Goal: Check status: Check status

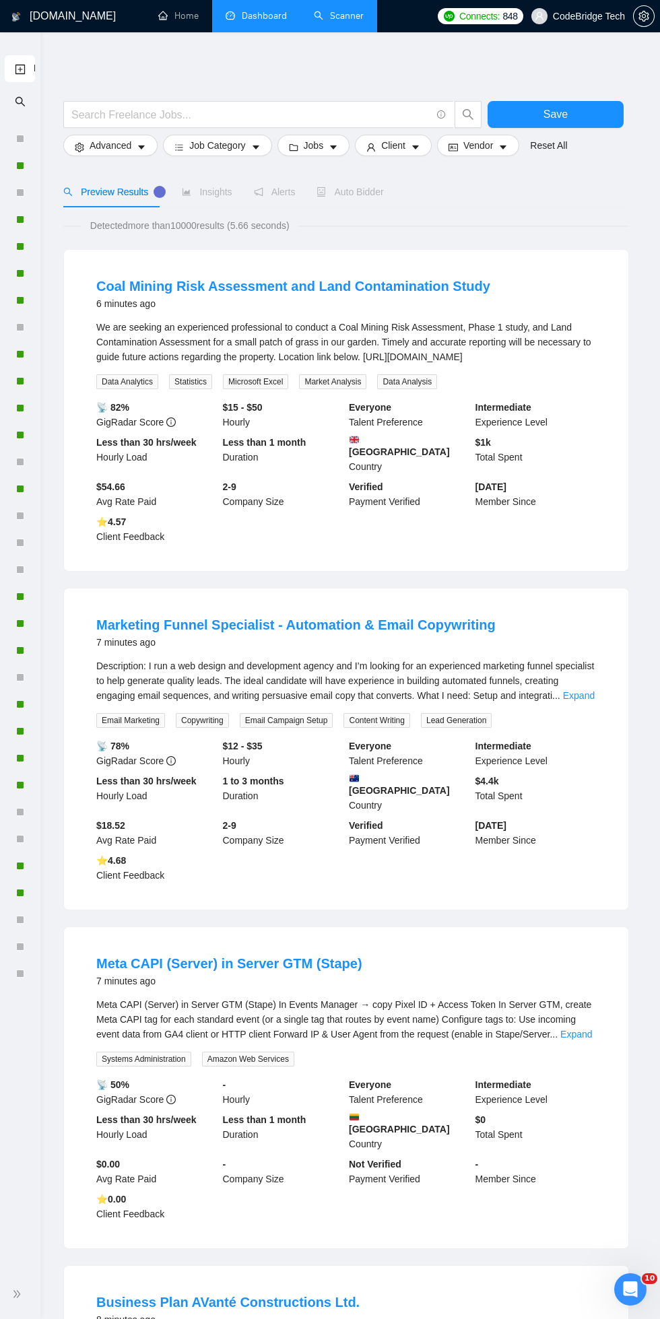
click at [230, 15] on link "Dashboard" at bounding box center [256, 15] width 61 height 11
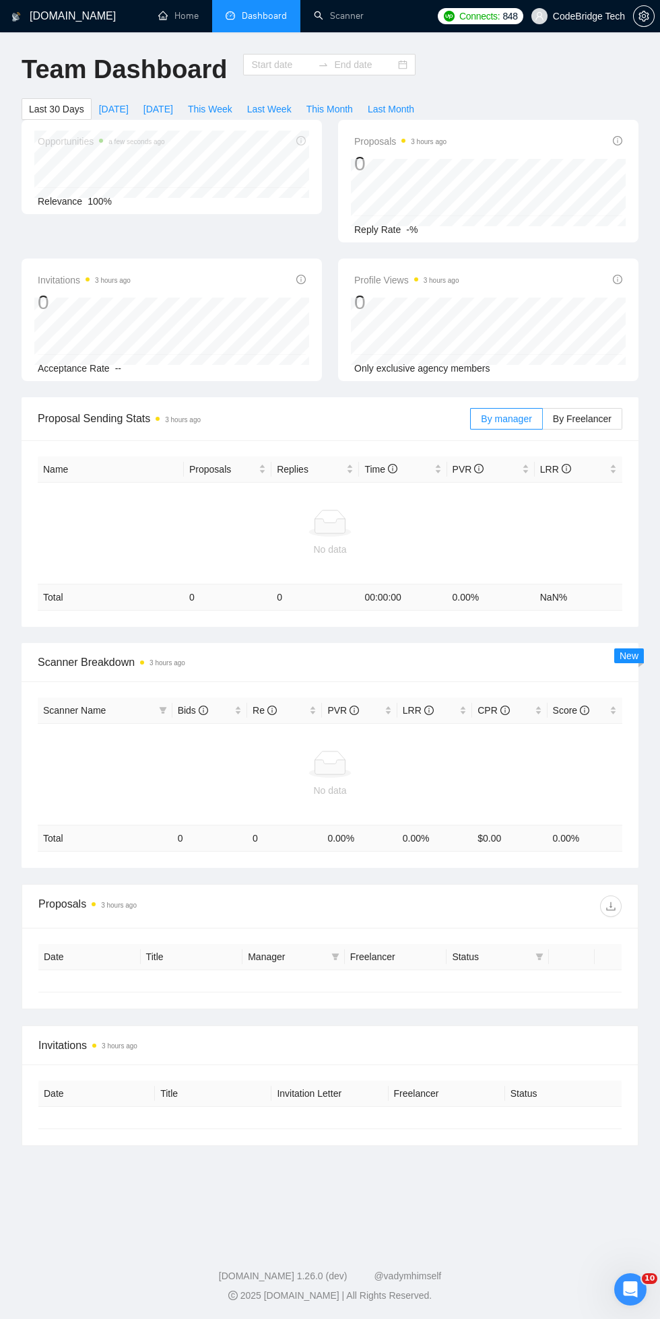
type input "[DATE]"
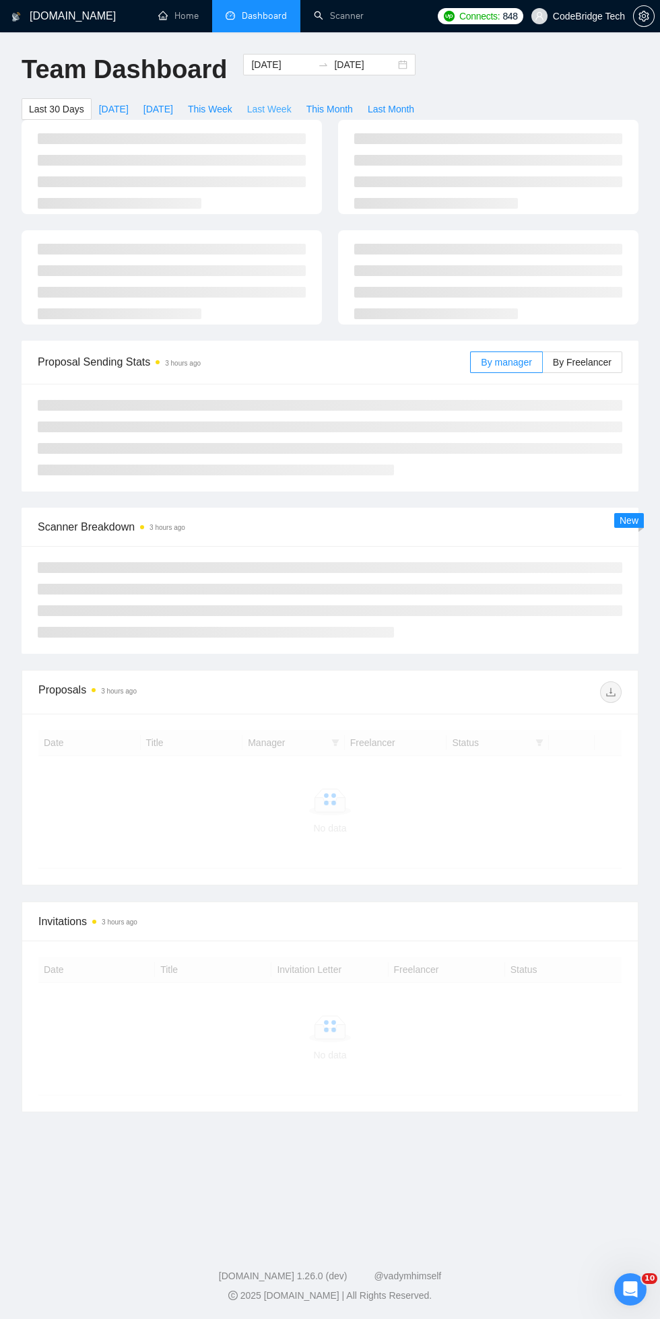
click at [250, 98] on button "Last Week" at bounding box center [269, 109] width 59 height 22
type input "[DATE]"
click at [207, 98] on button "This Week" at bounding box center [209, 109] width 59 height 22
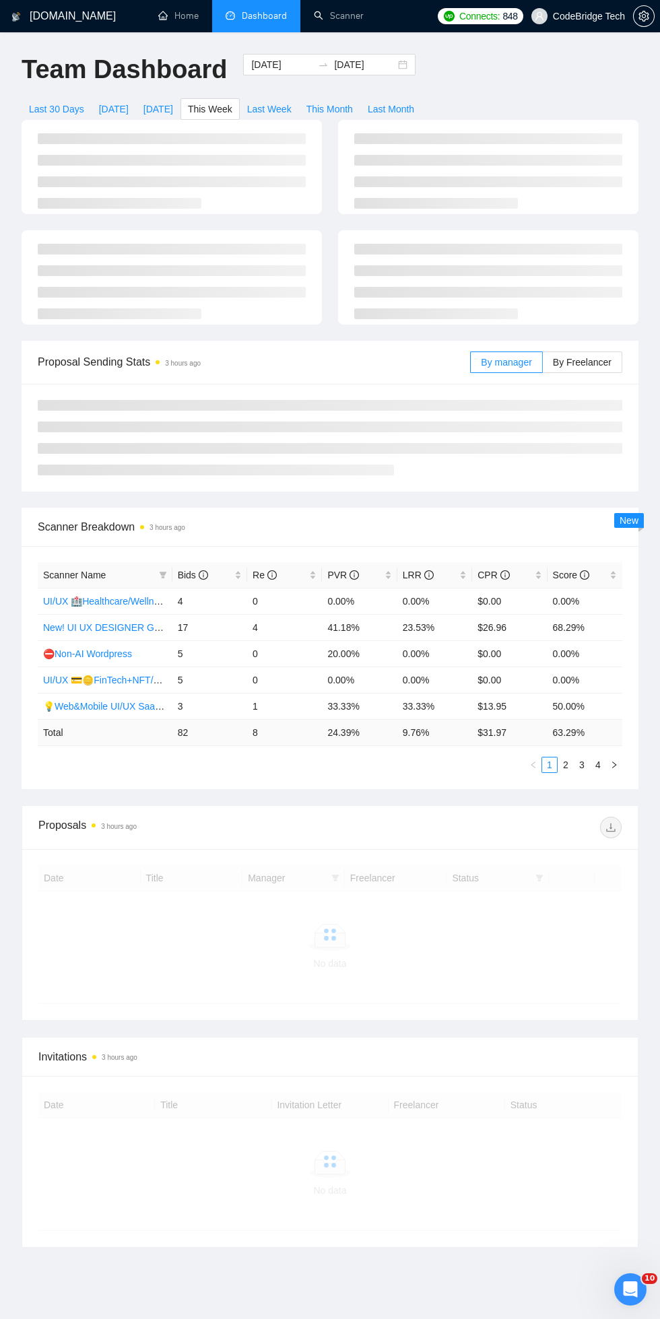
type input "[DATE]"
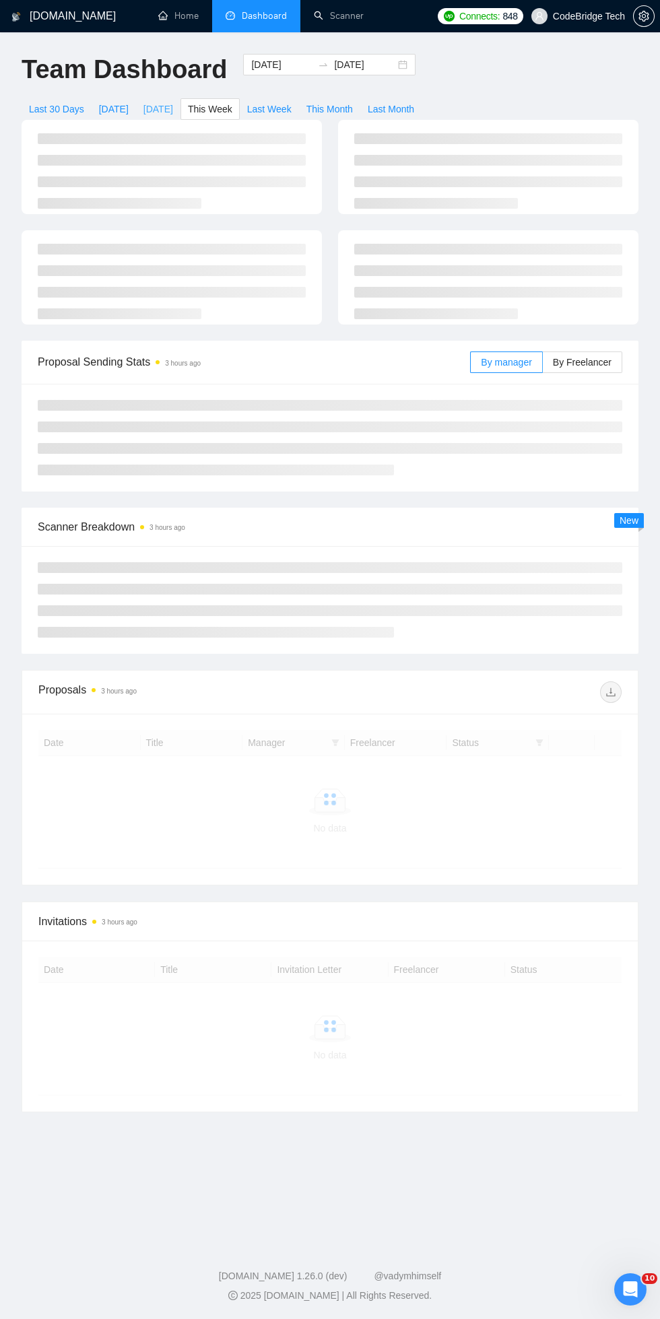
click at [152, 102] on span "[DATE]" at bounding box center [158, 109] width 30 height 15
type input "[DATE]"
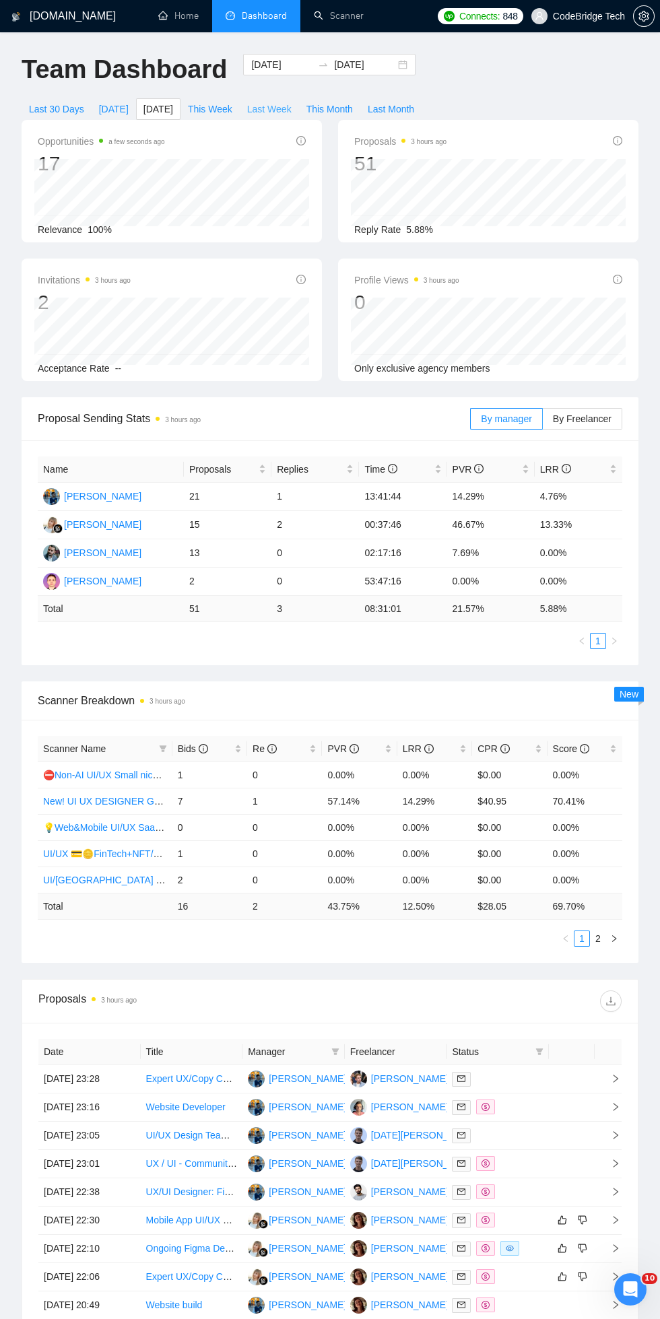
click at [266, 104] on span "Last Week" at bounding box center [269, 109] width 44 height 15
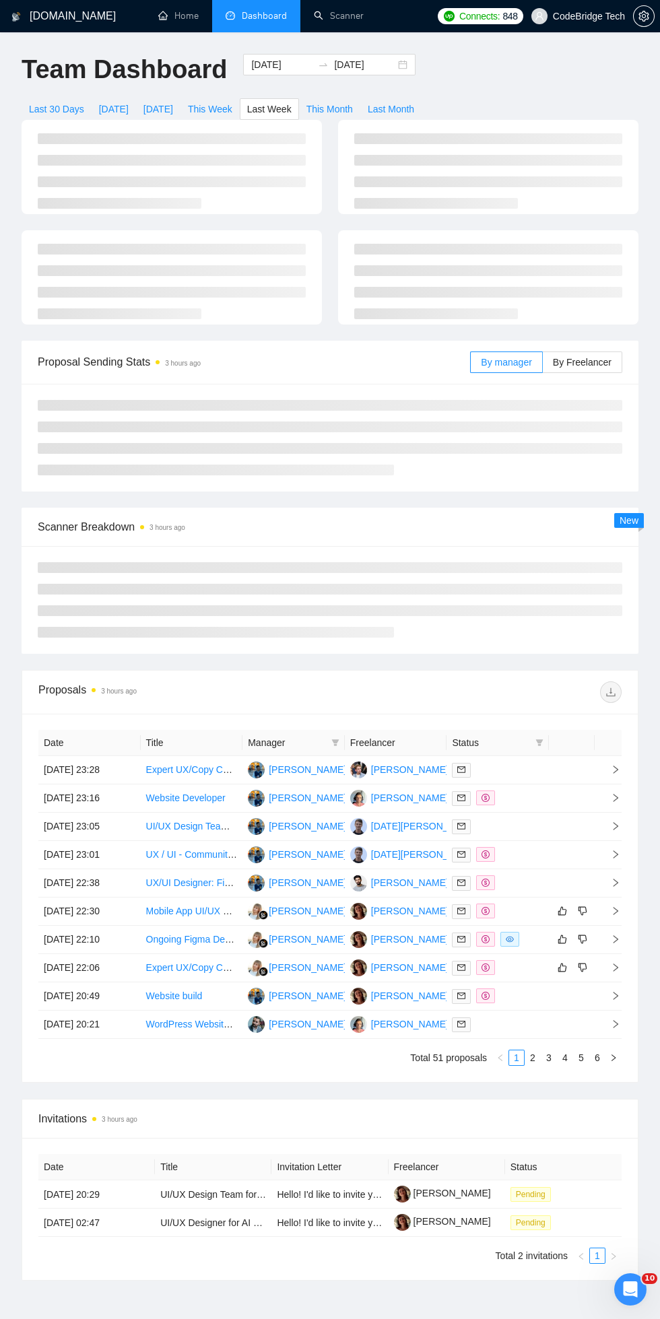
type input "[DATE]"
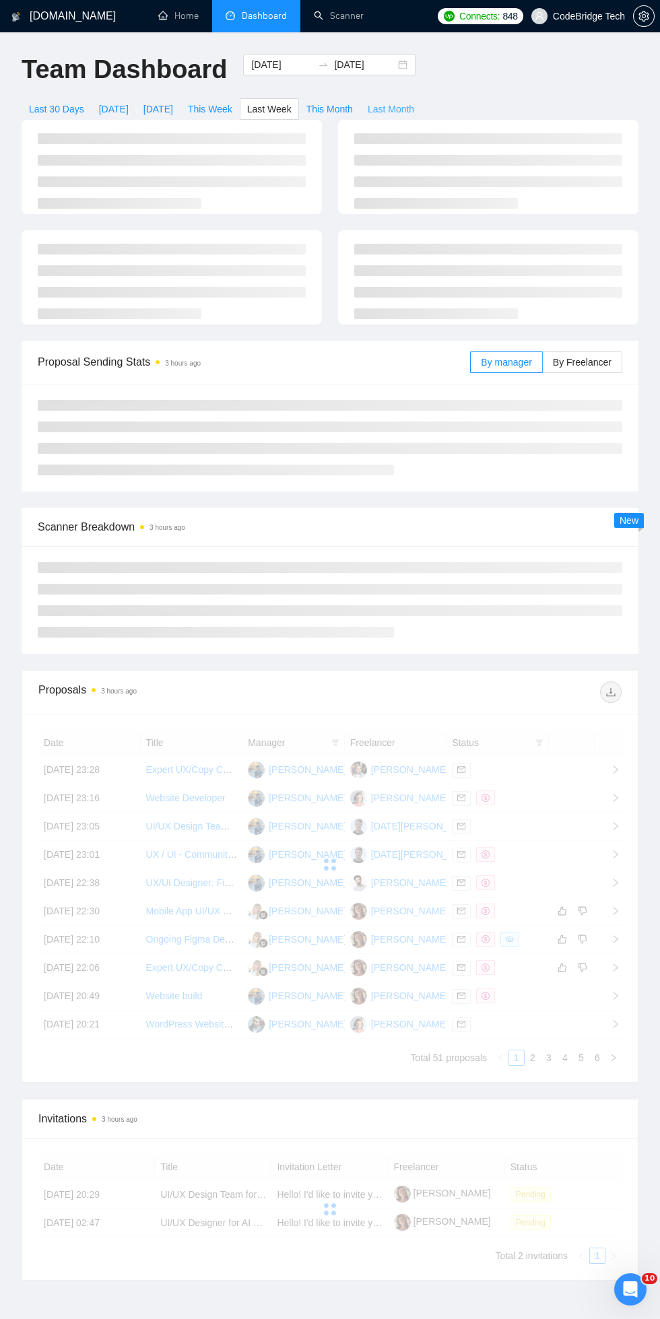
click at [390, 108] on span "Last Month" at bounding box center [391, 109] width 46 height 15
type input "[DATE]"
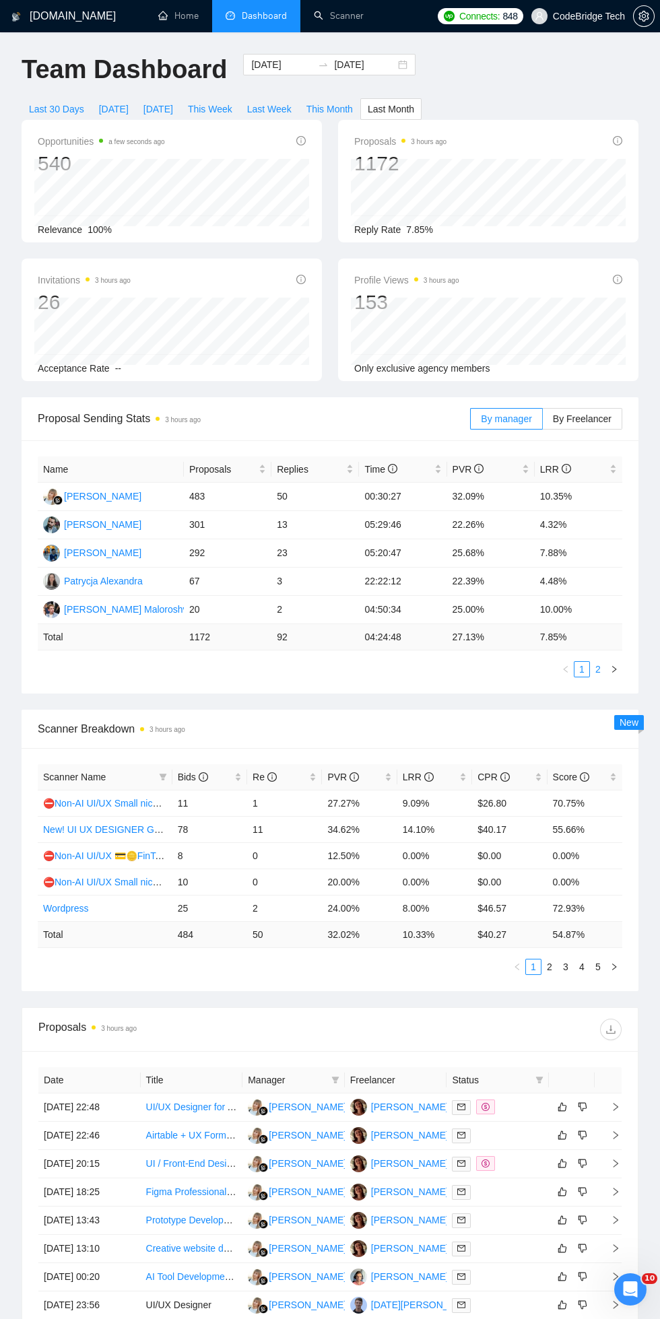
click at [602, 674] on link "2" at bounding box center [598, 669] width 15 height 15
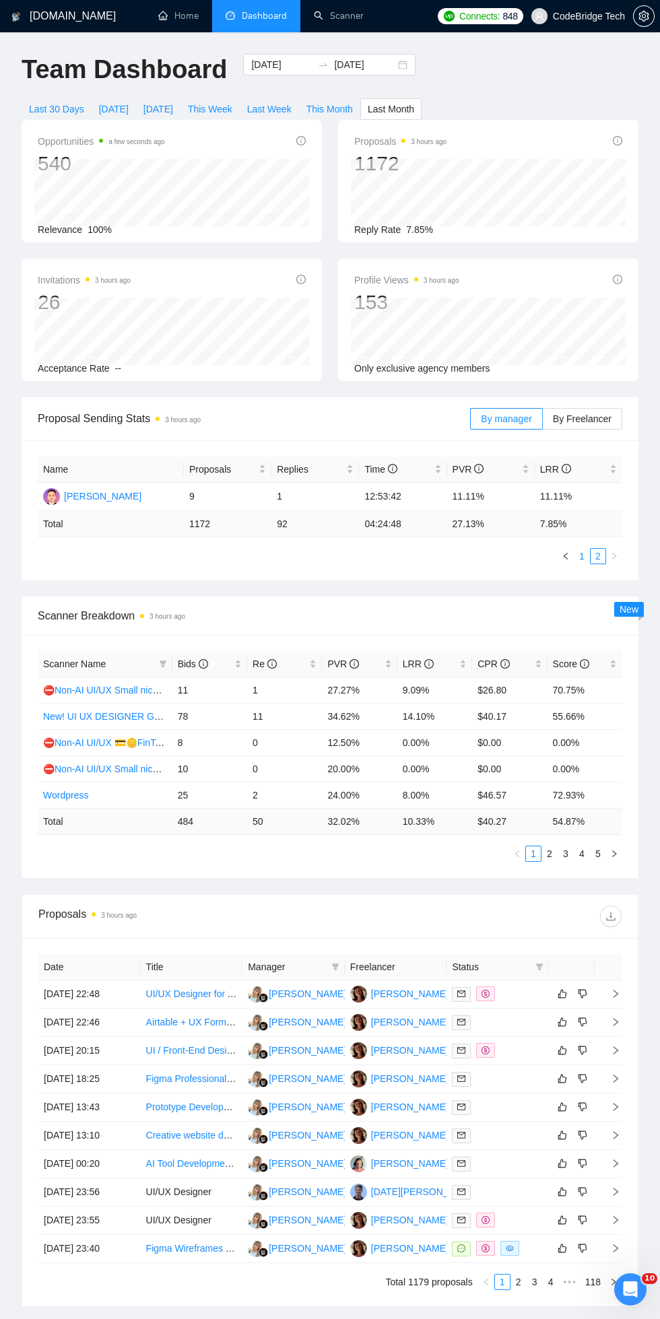
click at [578, 551] on link "1" at bounding box center [581, 556] width 15 height 15
